Goal: Task Accomplishment & Management: Use online tool/utility

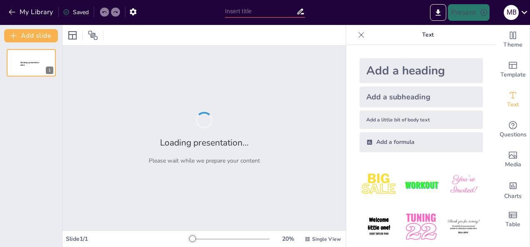
type input "Asset Management Update"
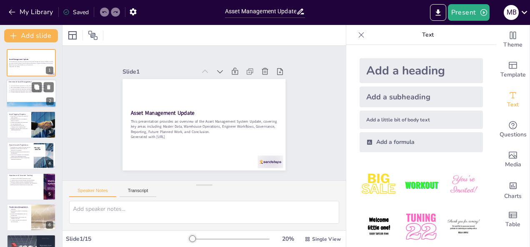
click at [22, 91] on p "Tailored solutions provide clients with a unique approach to asset management." at bounding box center [31, 91] width 43 height 2
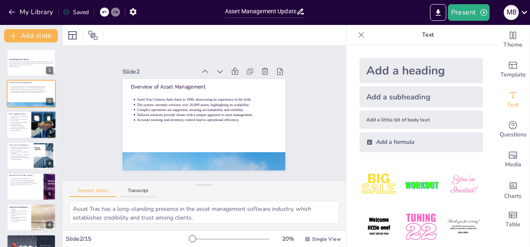
click at [25, 122] on p "Unique serial numbers are being used for asset identification." at bounding box center [19, 123] width 18 height 3
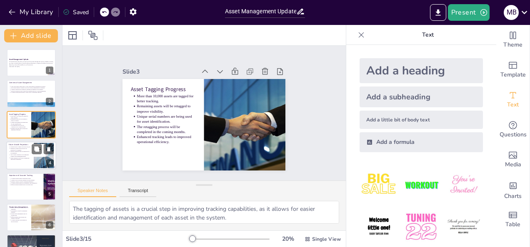
click at [22, 152] on p "Intricate operations must be supported for accountability." at bounding box center [20, 152] width 21 height 3
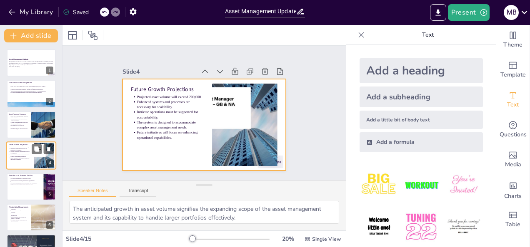
scroll to position [11, 0]
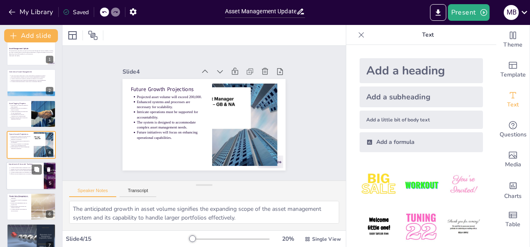
click at [21, 170] on p "Inventory control is vital for operational efficiency." at bounding box center [25, 171] width 31 height 2
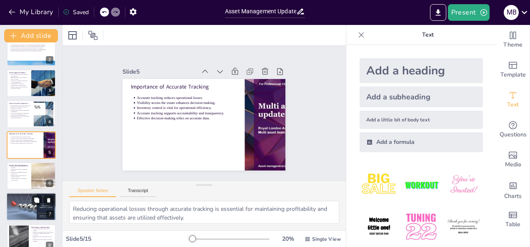
click at [22, 200] on p "Identification of all products is critical." at bounding box center [31, 201] width 43 height 2
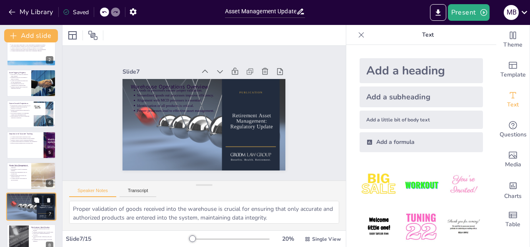
scroll to position [104, 0]
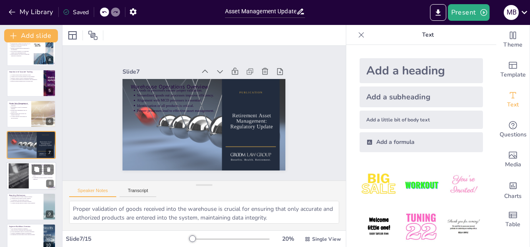
click at [24, 180] on div at bounding box center [18, 175] width 37 height 25
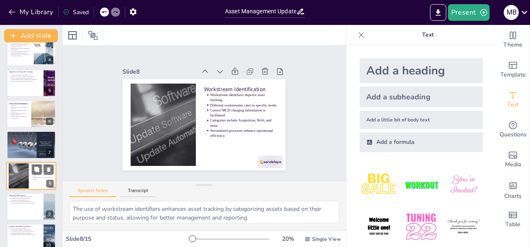
scroll to position [135, 0]
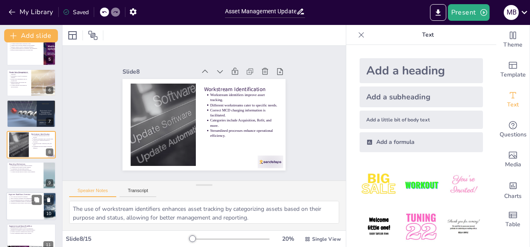
click at [19, 207] on div at bounding box center [31, 207] width 50 height 28
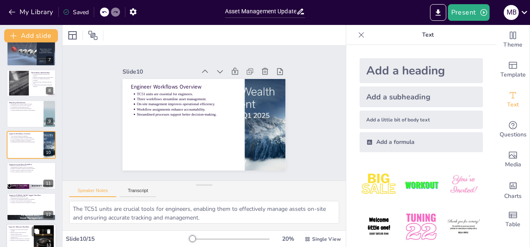
click at [25, 236] on p "Workflow facilitates quick responses to changing needs." at bounding box center [20, 236] width 21 height 3
type textarea "The ability for engineers to relocate assets between different locations enhanc…"
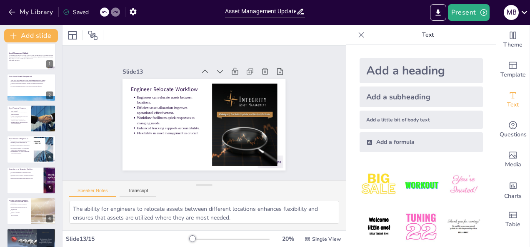
scroll to position [0, 0]
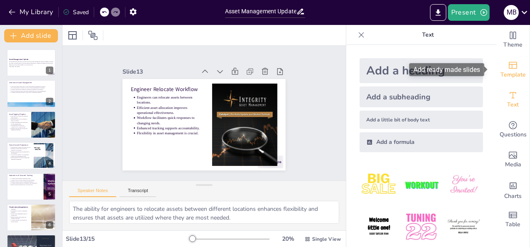
click at [506, 72] on span "Template" at bounding box center [512, 74] width 25 height 9
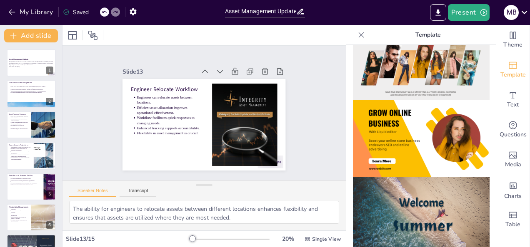
scroll to position [106, 0]
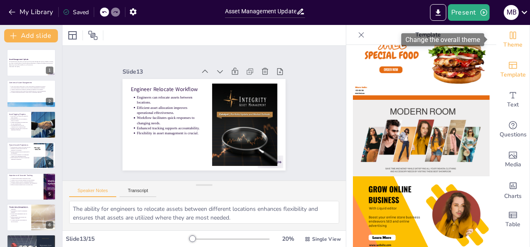
click at [512, 36] on div "Theme" at bounding box center [512, 40] width 33 height 30
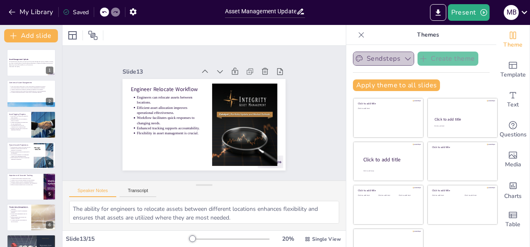
click at [404, 57] on icon "button" at bounding box center [408, 59] width 8 height 8
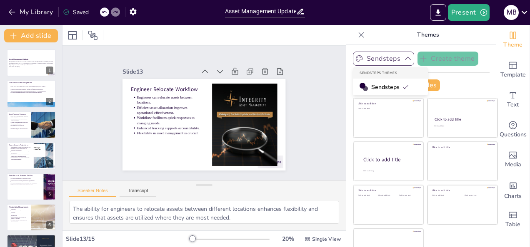
click at [412, 69] on div "Sendsteps Themes" at bounding box center [390, 72] width 75 height 11
click at [444, 84] on div "Apply theme to all slides" at bounding box center [421, 86] width 137 height 12
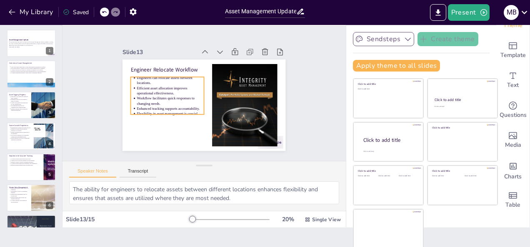
scroll to position [0, 0]
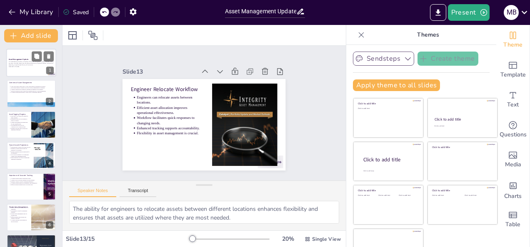
click at [22, 62] on p "This presentation provides an overview of the Asset Management System Update, c…" at bounding box center [31, 63] width 45 height 5
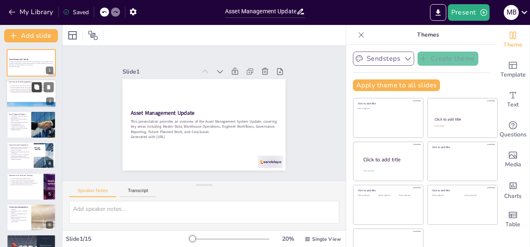
click at [34, 88] on icon at bounding box center [36, 87] width 5 height 5
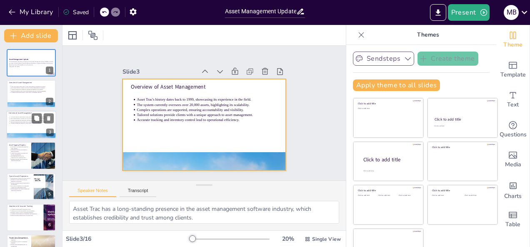
click at [22, 127] on div at bounding box center [31, 125] width 50 height 28
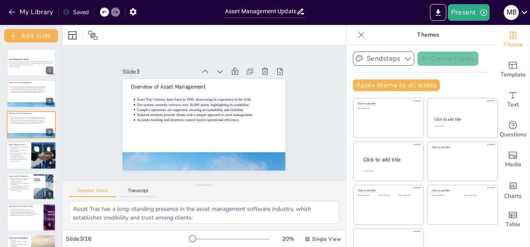
click at [17, 158] on p "The retagging process will be completed in the coming months." at bounding box center [19, 157] width 18 height 3
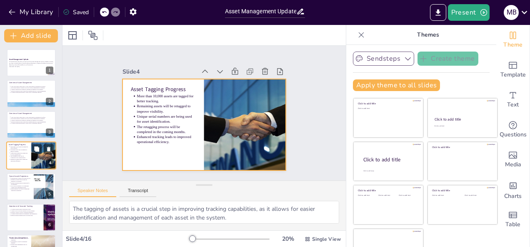
scroll to position [11, 0]
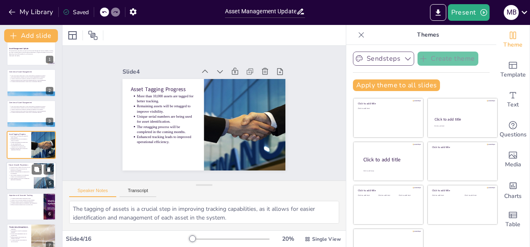
click at [19, 180] on p "Future initiatives will focus on enhancing operational capabilities." at bounding box center [20, 179] width 21 height 3
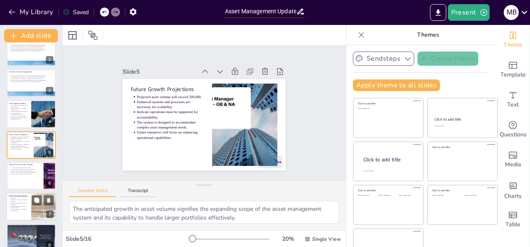
click at [19, 206] on p "Effective master data provides one version of the truth." at bounding box center [19, 207] width 18 height 3
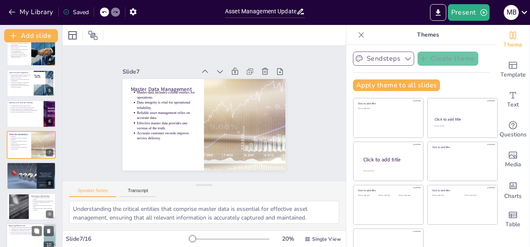
click at [19, 239] on div at bounding box center [31, 238] width 50 height 28
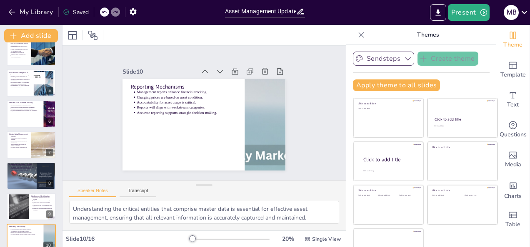
type textarea "Enhanced financial tracking through management reports allows organizations to …"
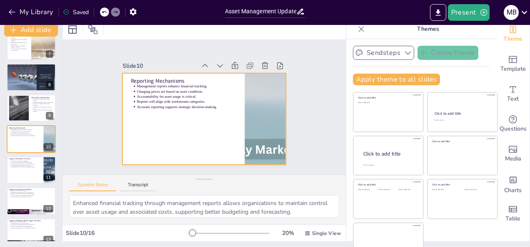
scroll to position [0, 0]
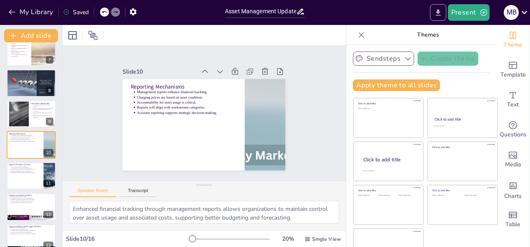
click at [438, 13] on icon "Export to PowerPoint" at bounding box center [437, 12] width 5 height 6
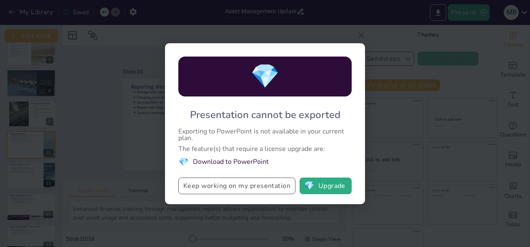
click at [255, 188] on button "Keep working on my presentation" at bounding box center [236, 186] width 117 height 17
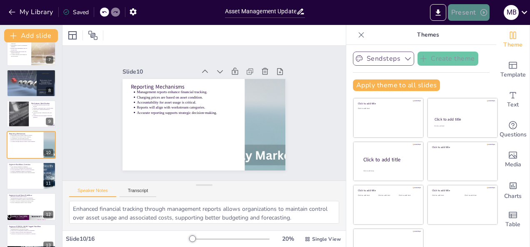
click at [482, 13] on icon "button" at bounding box center [483, 12] width 8 height 8
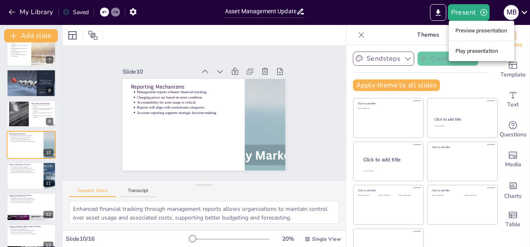
click at [465, 52] on li "Play presentation" at bounding box center [481, 51] width 65 height 13
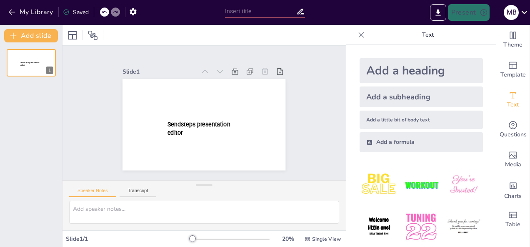
type input "Asset Management Update"
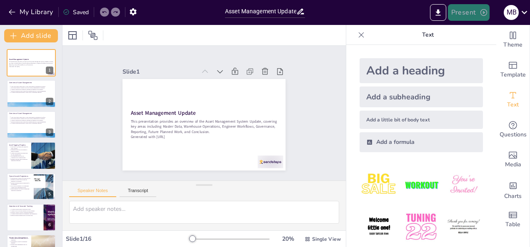
click at [472, 10] on button "Present" at bounding box center [469, 12] width 42 height 17
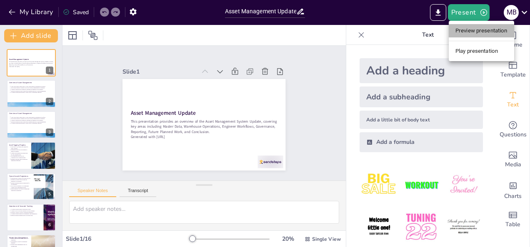
click at [474, 31] on li "Preview presentation" at bounding box center [481, 30] width 65 height 13
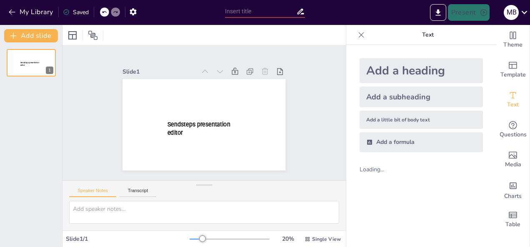
type input "Asset Management Update"
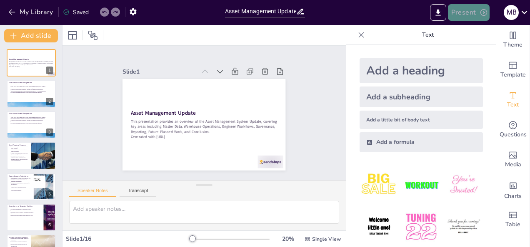
click at [460, 12] on button "Present" at bounding box center [469, 12] width 42 height 17
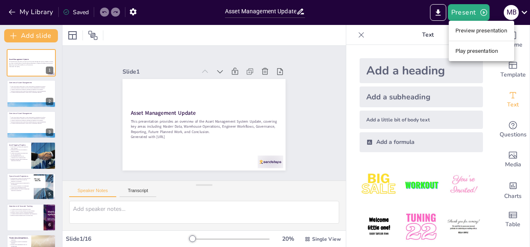
click at [465, 51] on li "Play presentation" at bounding box center [481, 51] width 65 height 13
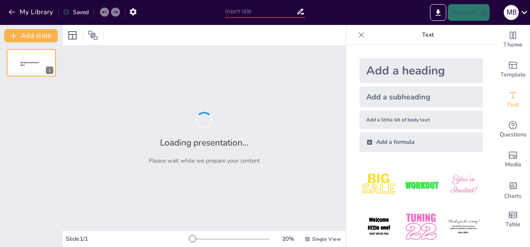
type input "Asset Management Update"
